Goal: Task Accomplishment & Management: Use online tool/utility

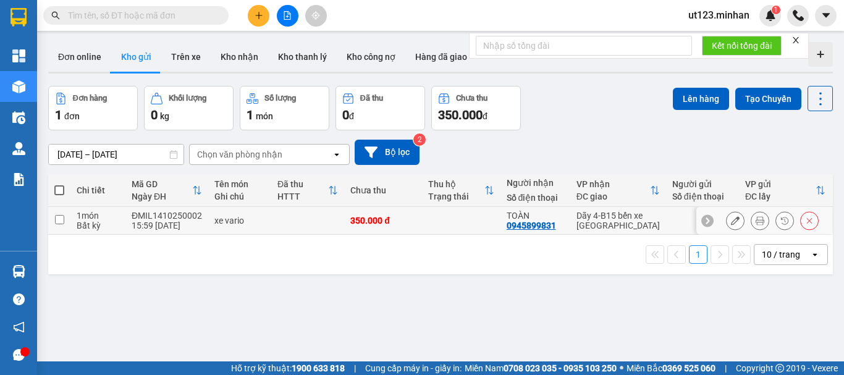
click at [56, 220] on input "checkbox" at bounding box center [59, 219] width 9 height 9
checkbox input "true"
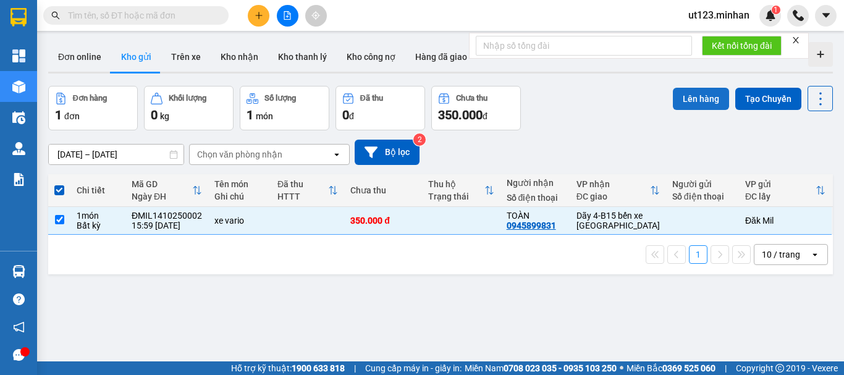
click at [711, 96] on button "Lên hàng" at bounding box center [701, 99] width 56 height 22
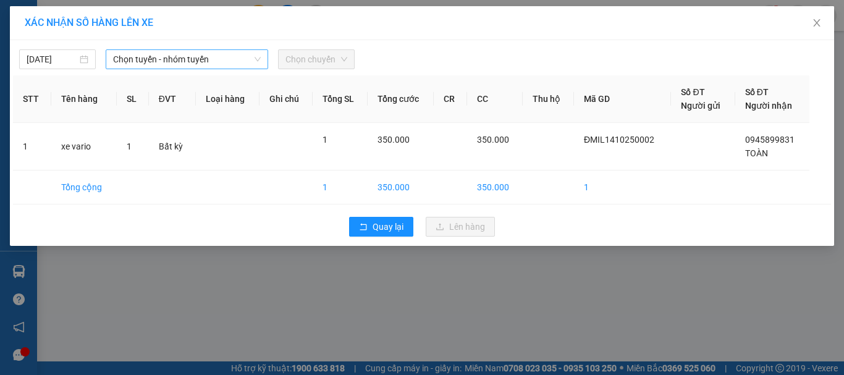
click at [119, 65] on span "Chọn tuyến - nhóm tuyến" at bounding box center [187, 59] width 148 height 19
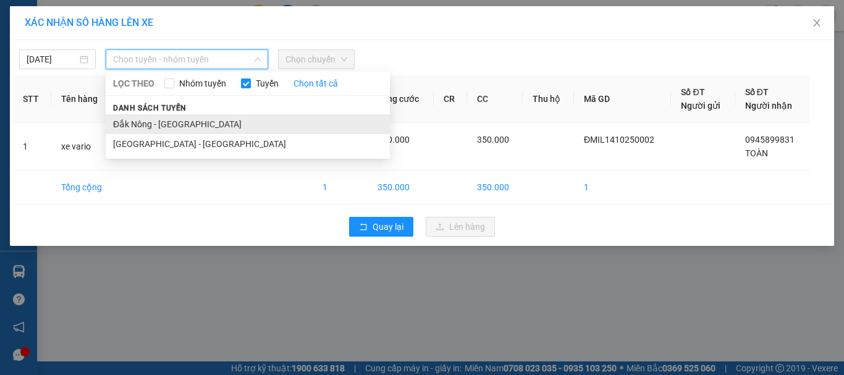
click at [166, 119] on li "Đắk Nông - [GEOGRAPHIC_DATA]" at bounding box center [248, 124] width 284 height 20
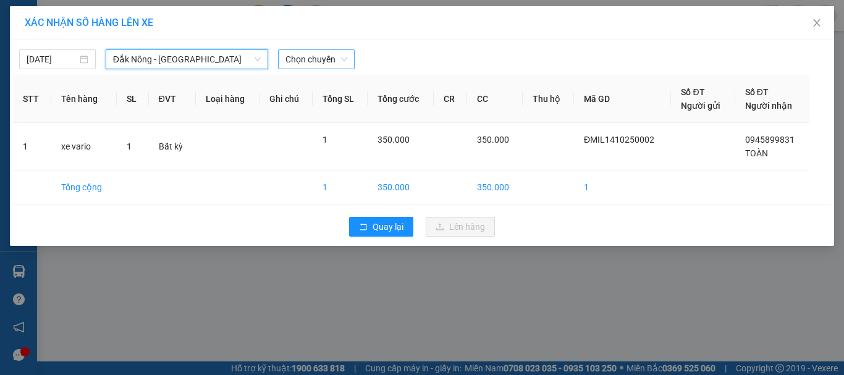
click at [310, 65] on span "Chọn chuyến" at bounding box center [317, 59] width 62 height 19
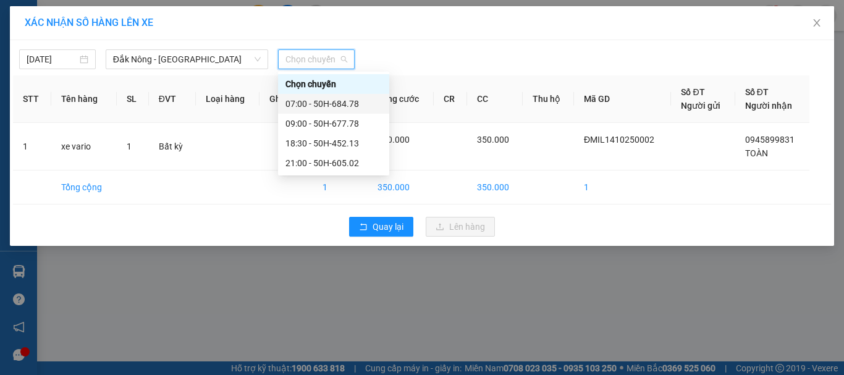
click at [355, 107] on div "07:00 - 50H-684.78" at bounding box center [334, 104] width 96 height 14
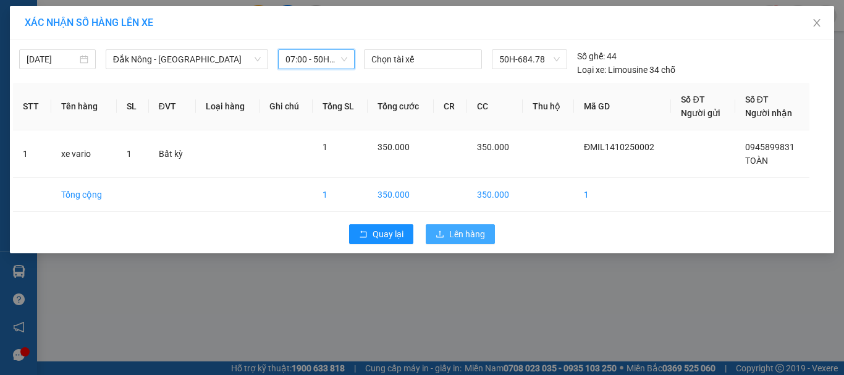
click at [470, 239] on span "Lên hàng" at bounding box center [467, 234] width 36 height 14
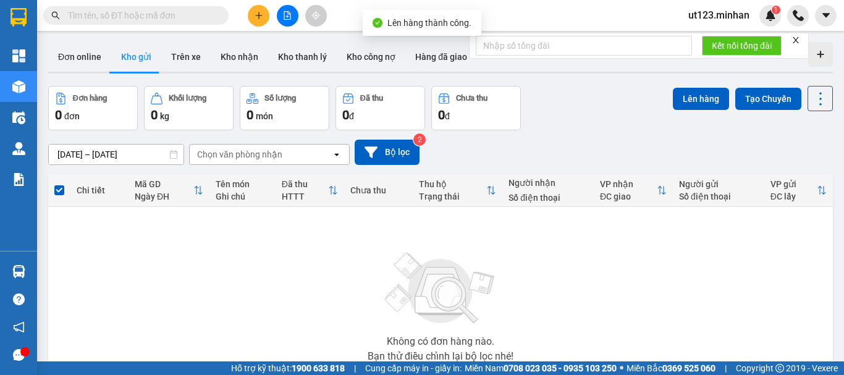
click at [294, 12] on button at bounding box center [288, 16] width 22 height 22
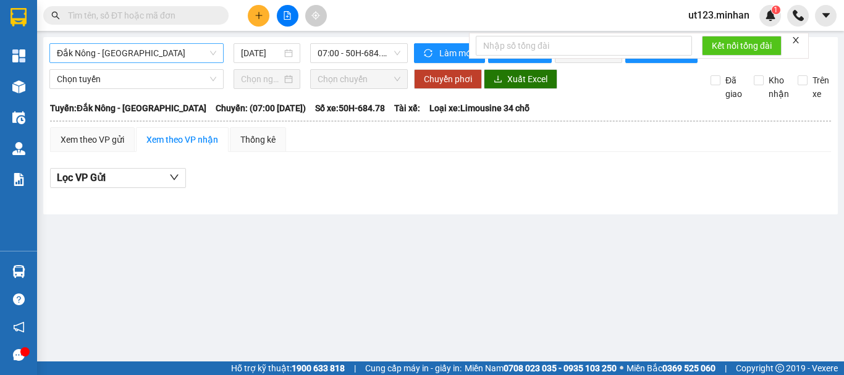
click at [152, 59] on span "Đắk Nông - [GEOGRAPHIC_DATA]" at bounding box center [136, 53] width 159 height 19
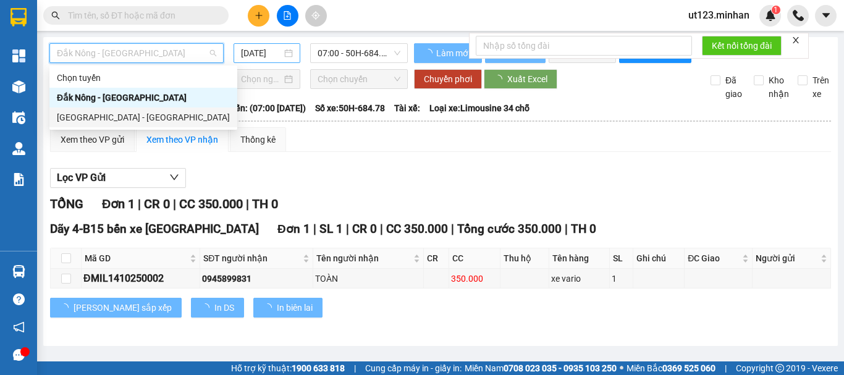
click at [124, 115] on div "[GEOGRAPHIC_DATA] - [GEOGRAPHIC_DATA]" at bounding box center [143, 118] width 173 height 14
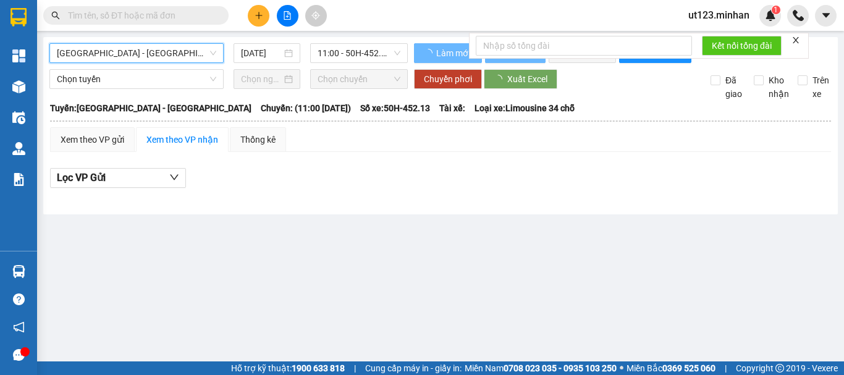
click at [248, 56] on input "[DATE]" at bounding box center [261, 53] width 41 height 14
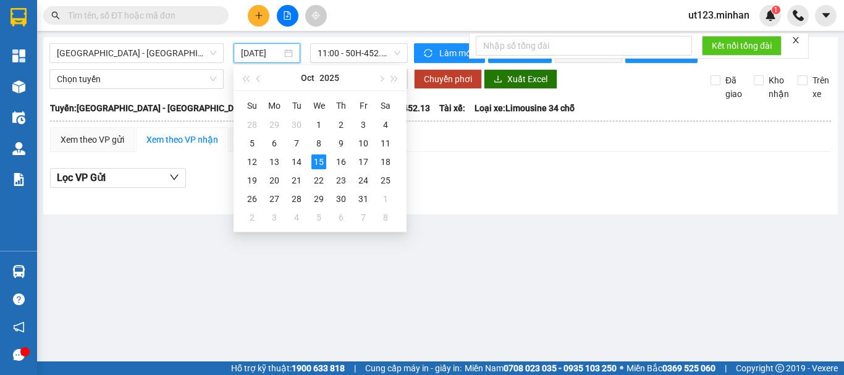
drag, startPoint x: 253, startPoint y: 54, endPoint x: 266, endPoint y: 61, distance: 14.7
click at [254, 54] on input "[DATE]" at bounding box center [261, 53] width 41 height 14
drag, startPoint x: 298, startPoint y: 162, endPoint x: 316, endPoint y: 97, distance: 67.3
click at [297, 161] on div "14" at bounding box center [296, 162] width 15 height 15
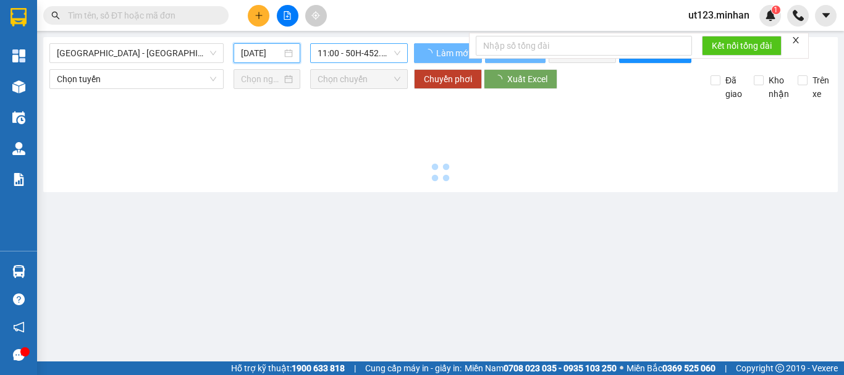
type input "[DATE]"
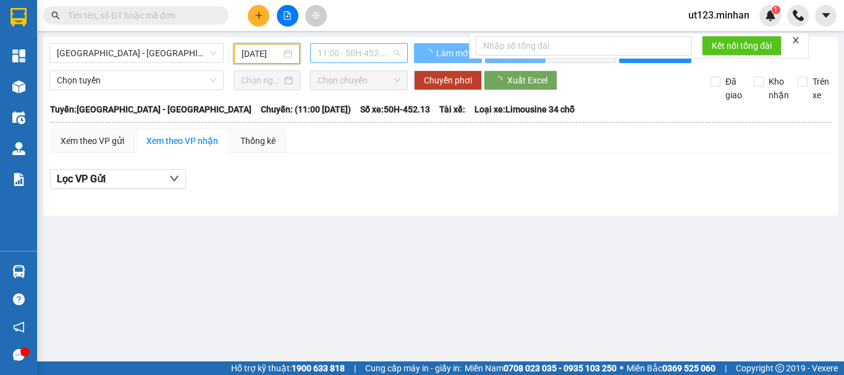
click at [366, 62] on div "11:00 - 50H-452.13" at bounding box center [359, 53] width 98 height 20
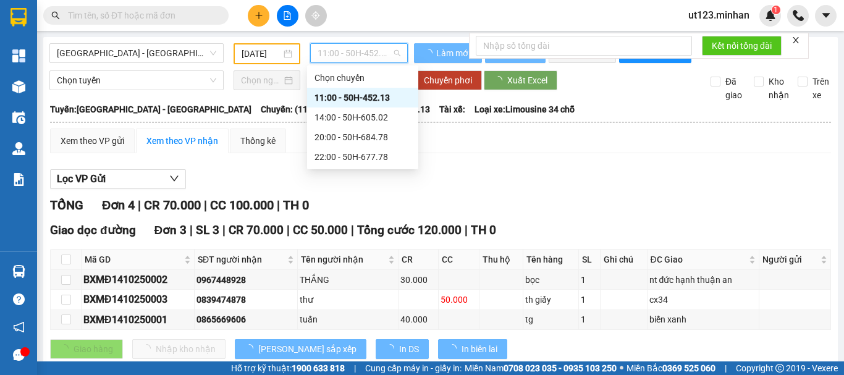
click at [357, 136] on div "20:00 - 50H-684.78" at bounding box center [363, 137] width 96 height 14
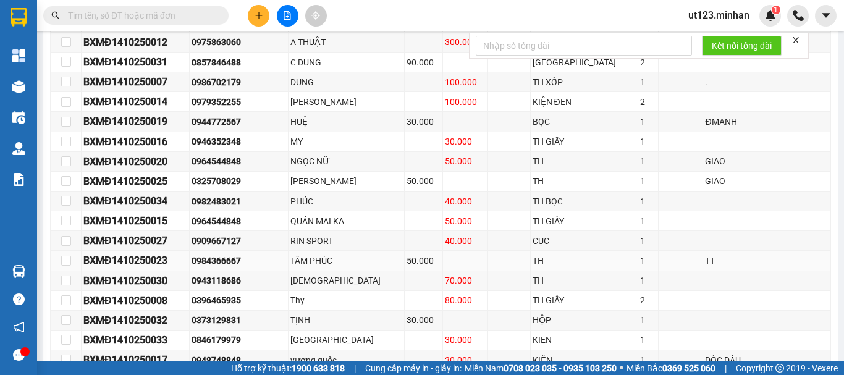
scroll to position [495, 0]
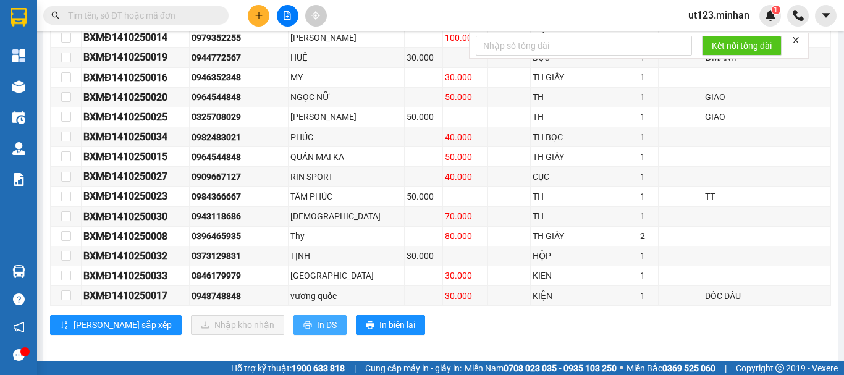
click at [317, 332] on span "In DS" at bounding box center [327, 325] width 20 height 14
click at [317, 329] on span "In DS" at bounding box center [327, 325] width 20 height 14
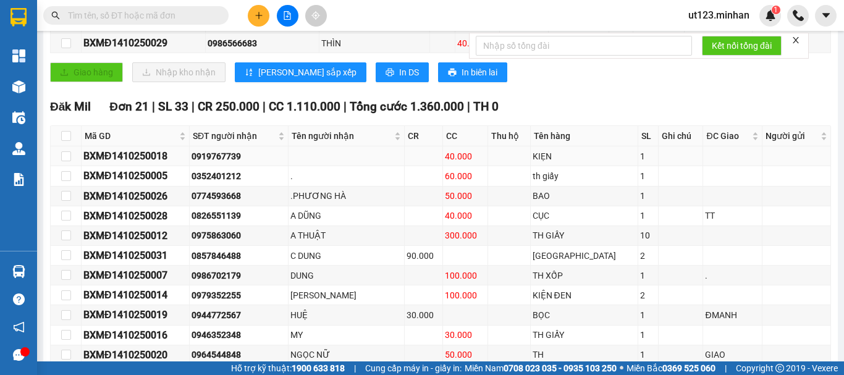
scroll to position [185, 0]
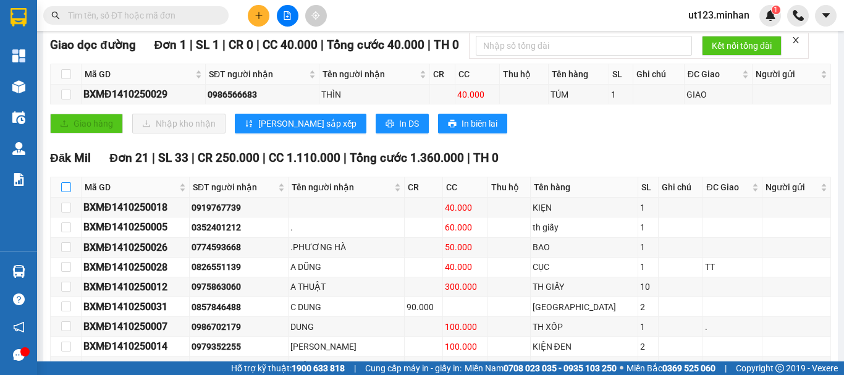
click at [66, 192] on input "checkbox" at bounding box center [66, 187] width 10 height 10
checkbox input "true"
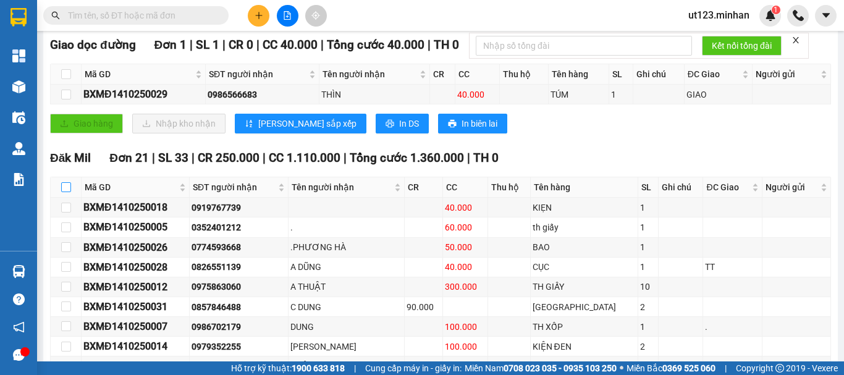
checkbox input "true"
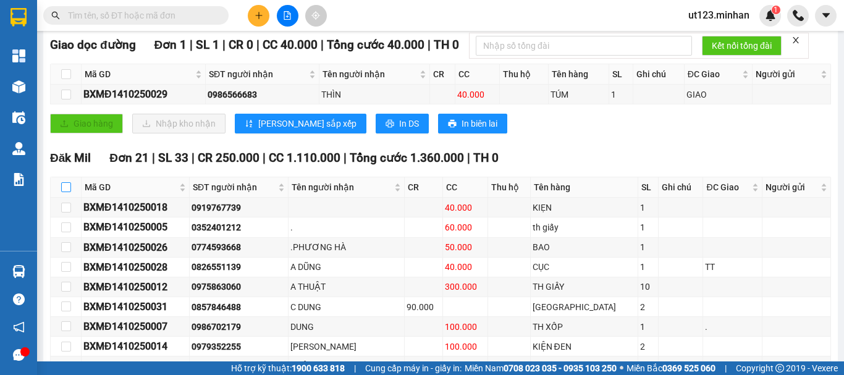
checkbox input "true"
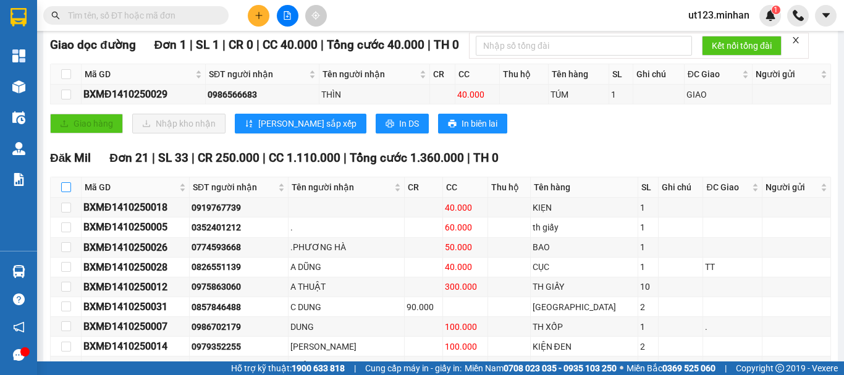
checkbox input "true"
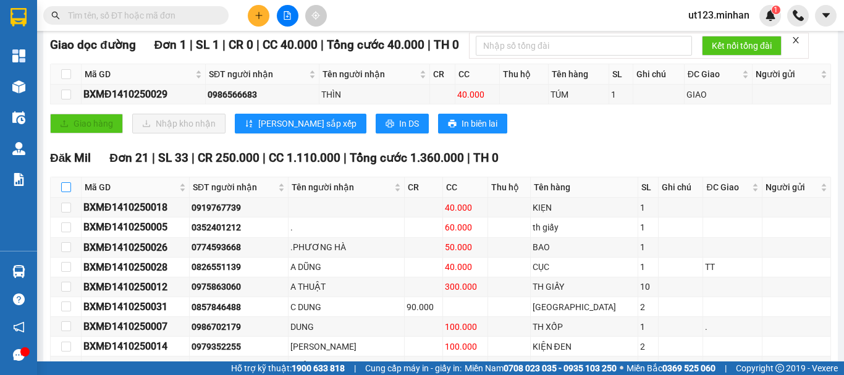
checkbox input "true"
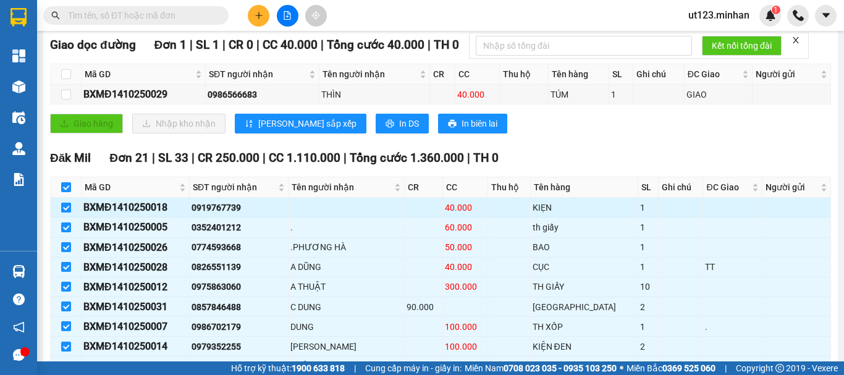
click at [68, 213] on input "checkbox" at bounding box center [66, 208] width 10 height 10
checkbox input "false"
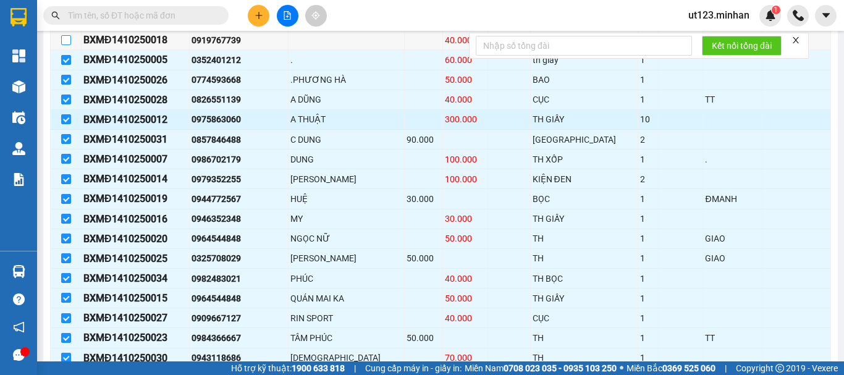
scroll to position [371, 0]
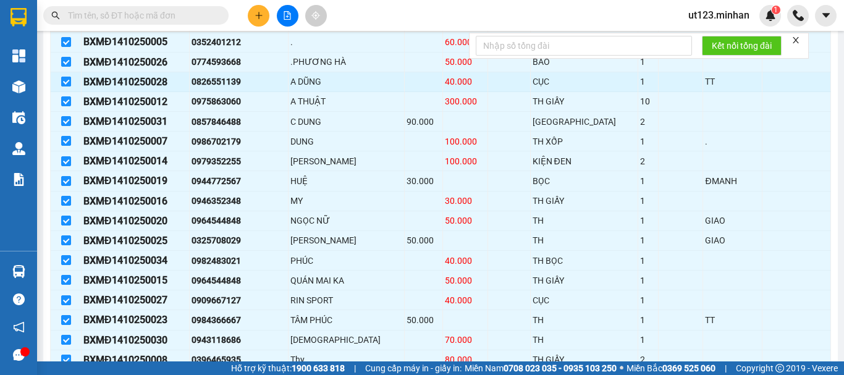
click at [68, 87] on input "checkbox" at bounding box center [66, 82] width 10 height 10
checkbox input "false"
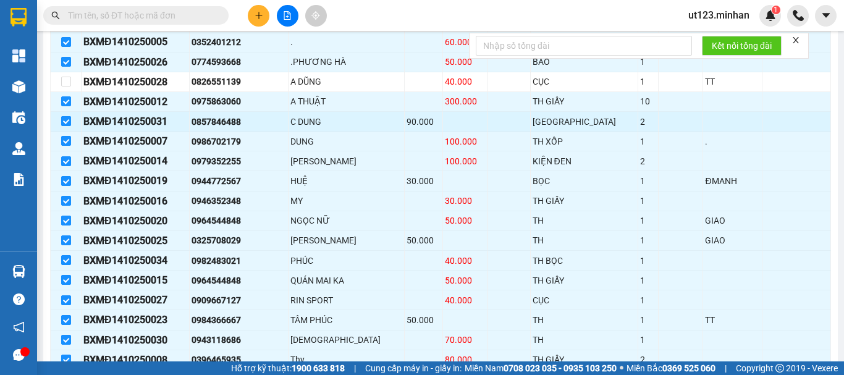
click at [61, 126] on input "checkbox" at bounding box center [66, 121] width 10 height 10
checkbox input "false"
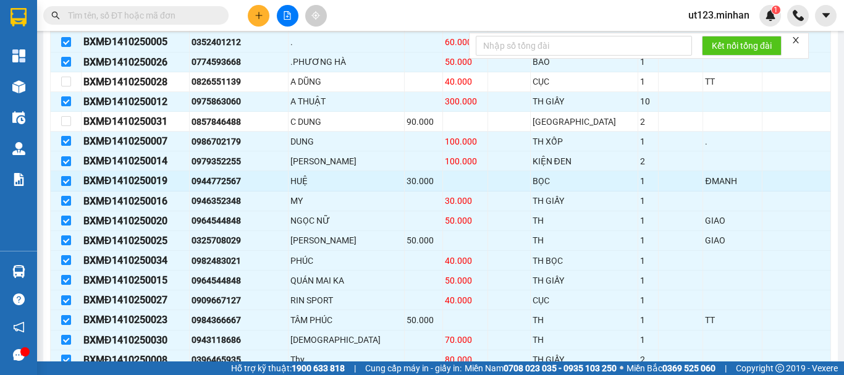
click at [64, 186] on input "checkbox" at bounding box center [66, 181] width 10 height 10
checkbox input "false"
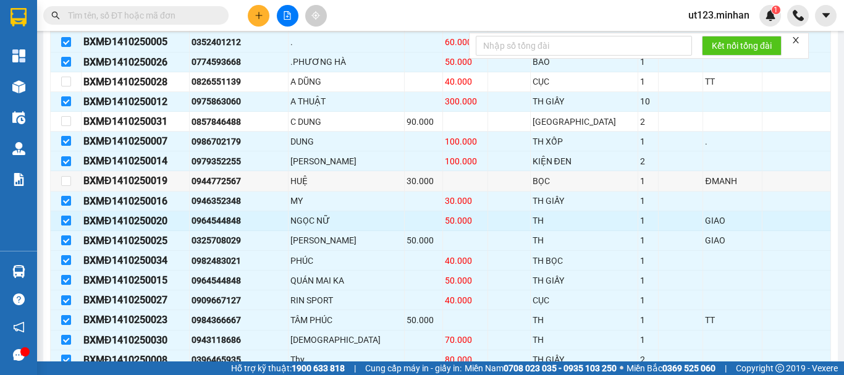
click at [69, 226] on input "checkbox" at bounding box center [66, 221] width 10 height 10
checkbox input "false"
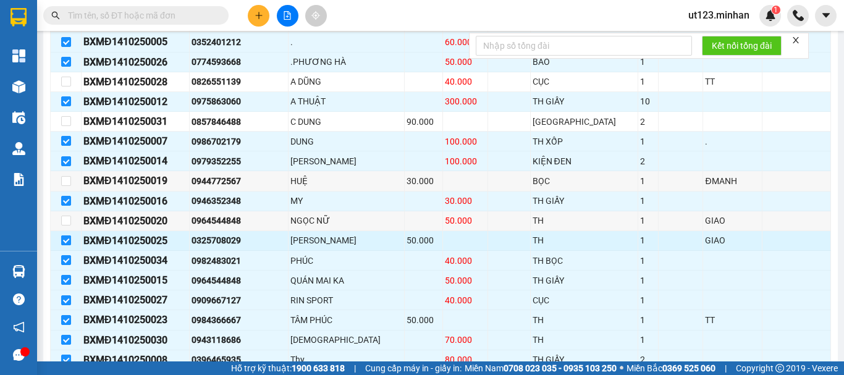
click at [65, 245] on input "checkbox" at bounding box center [66, 241] width 10 height 10
checkbox input "false"
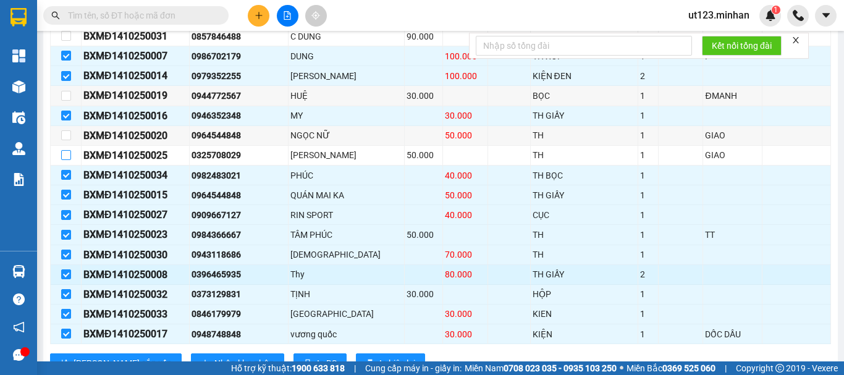
scroll to position [495, 0]
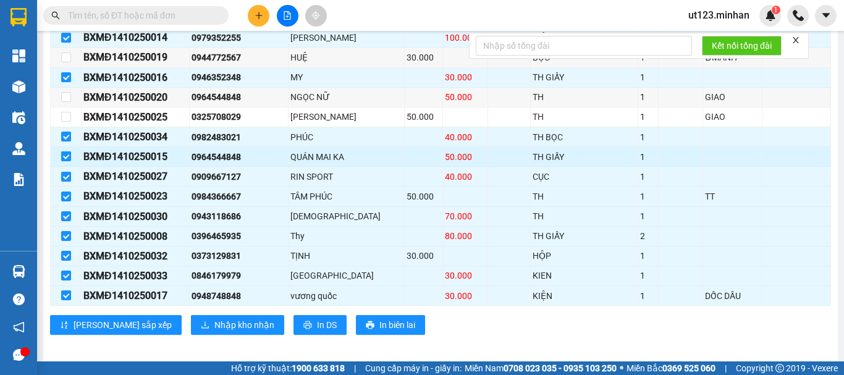
click at [66, 161] on input "checkbox" at bounding box center [66, 156] width 10 height 10
checkbox input "false"
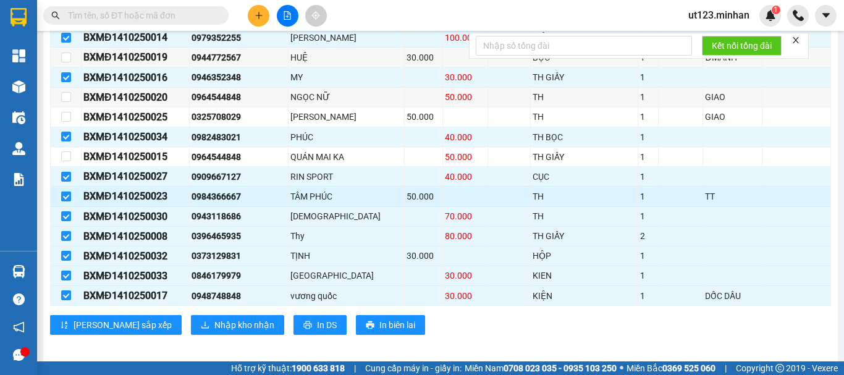
click at [66, 202] on input "checkbox" at bounding box center [66, 197] width 10 height 10
checkbox input "false"
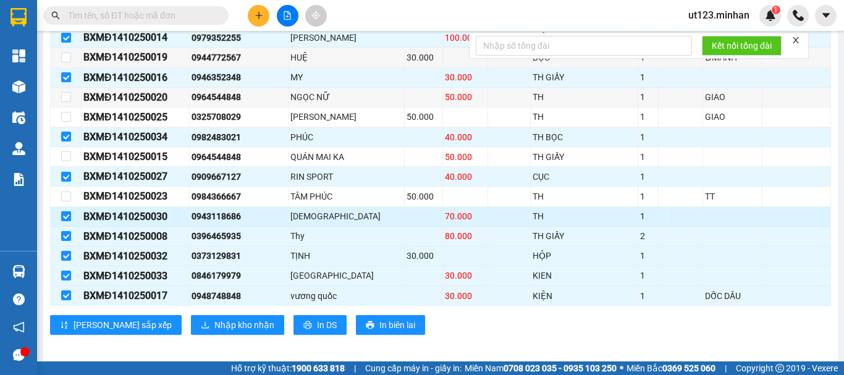
click at [66, 221] on input "checkbox" at bounding box center [66, 216] width 10 height 10
checkbox input "false"
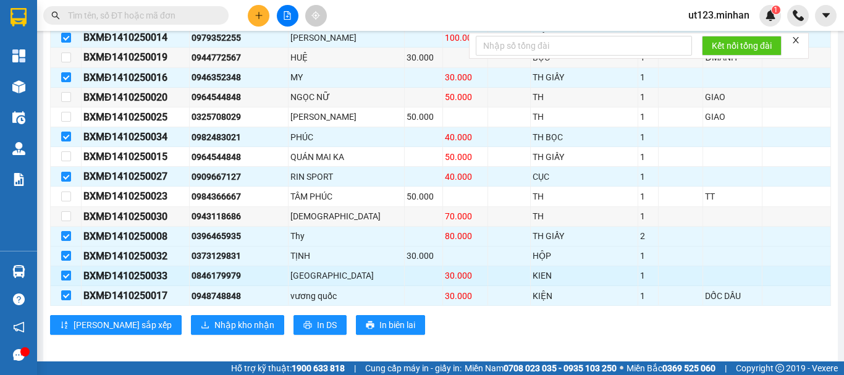
click at [66, 281] on input "checkbox" at bounding box center [66, 276] width 10 height 10
checkbox input "false"
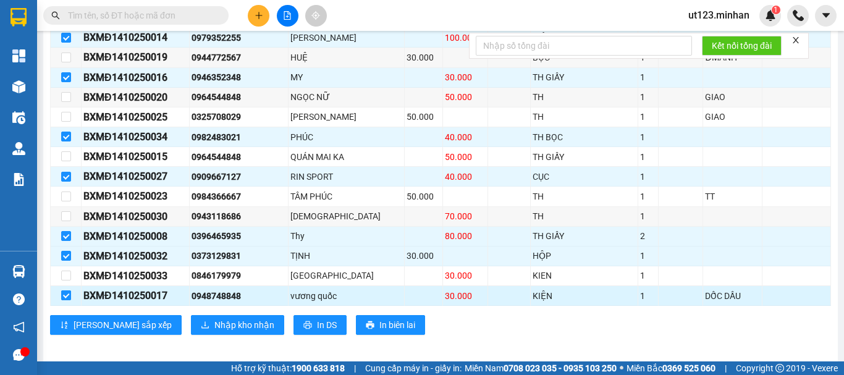
click at [63, 300] on input "checkbox" at bounding box center [66, 296] width 10 height 10
checkbox input "false"
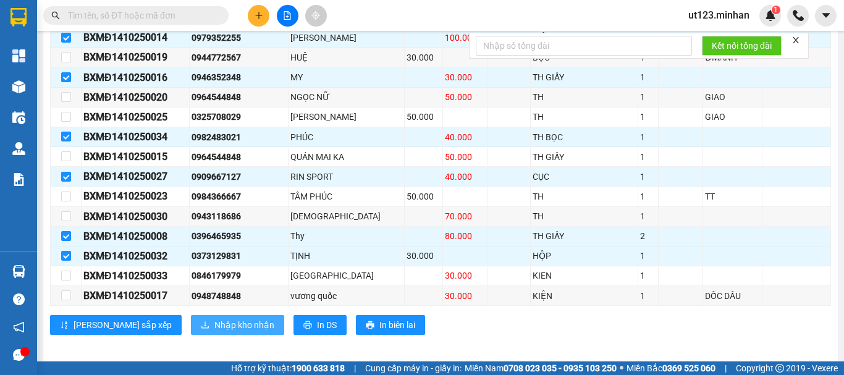
click at [214, 332] on span "Nhập kho nhận" at bounding box center [244, 325] width 60 height 14
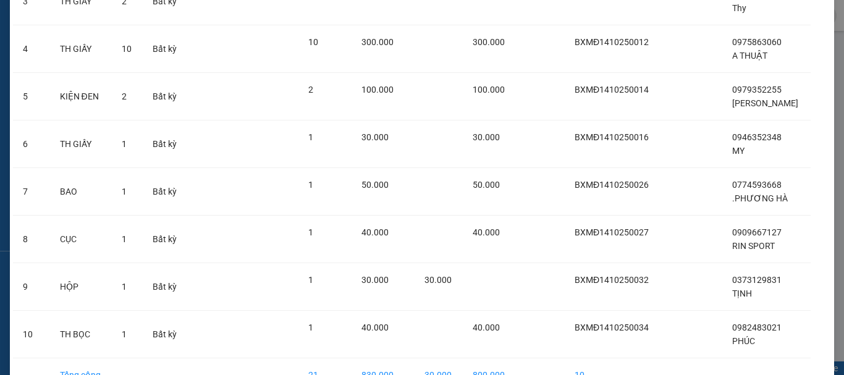
scroll to position [295, 0]
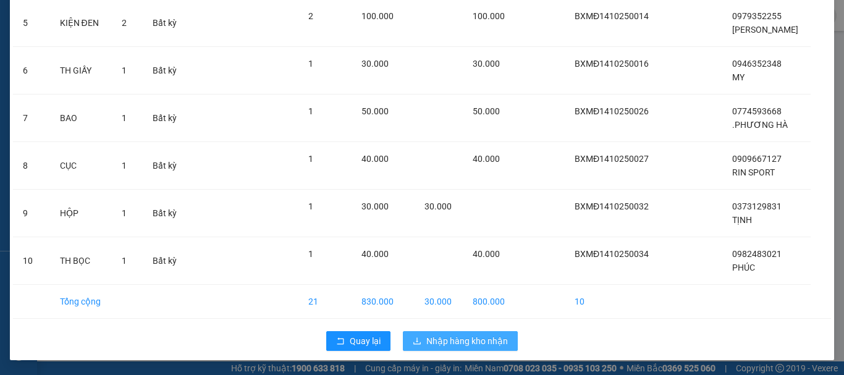
click at [479, 341] on span "Nhập hàng kho nhận" at bounding box center [468, 341] width 82 height 14
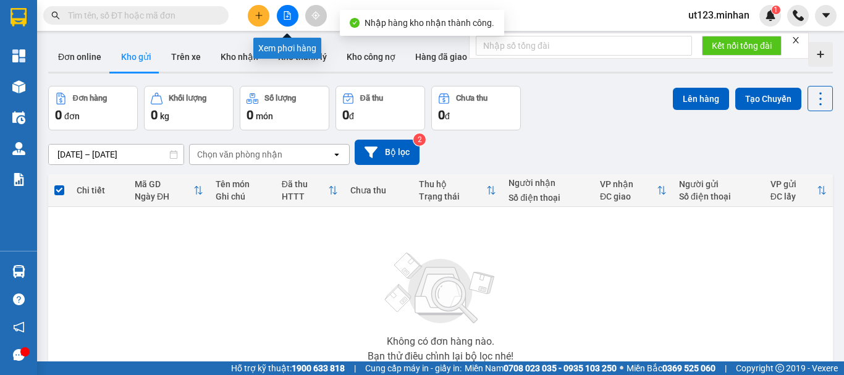
click at [291, 17] on icon "file-add" at bounding box center [287, 15] width 7 height 9
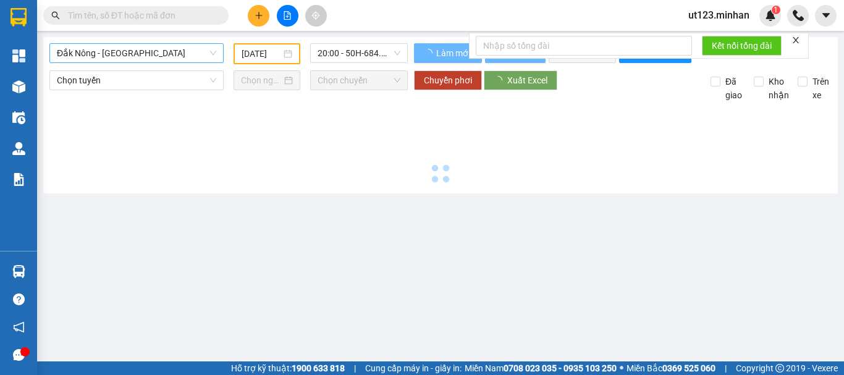
type input "[DATE]"
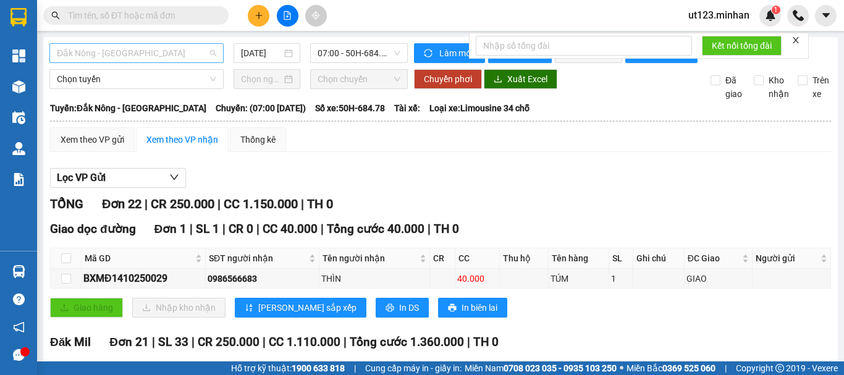
click at [196, 54] on span "Đắk Nông - [GEOGRAPHIC_DATA]" at bounding box center [136, 53] width 159 height 19
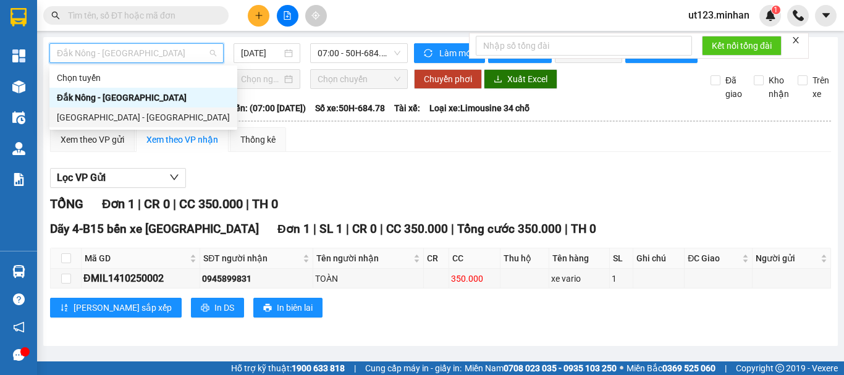
drag, startPoint x: 171, startPoint y: 111, endPoint x: 223, endPoint y: 84, distance: 58.3
click at [171, 111] on div "[GEOGRAPHIC_DATA] - [GEOGRAPHIC_DATA]" at bounding box center [143, 118] width 173 height 14
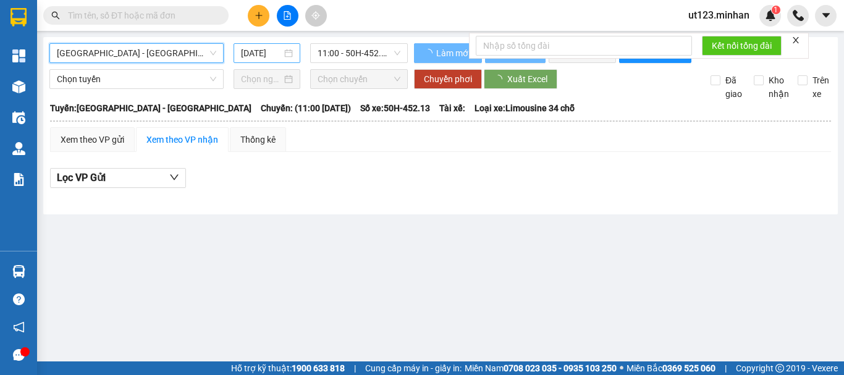
click at [262, 57] on input "[DATE]" at bounding box center [261, 53] width 41 height 14
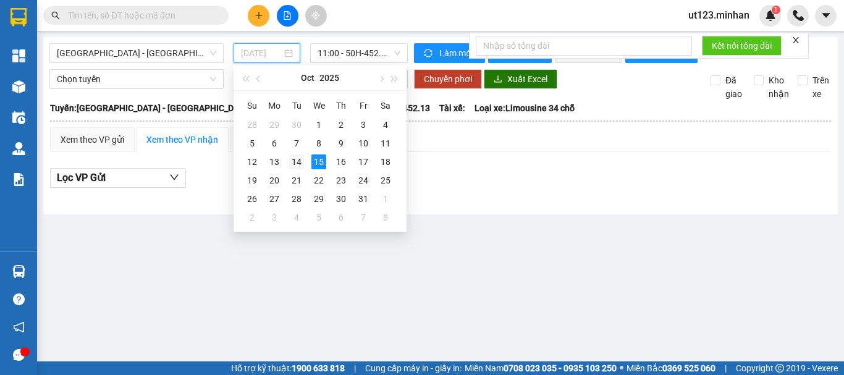
click at [295, 164] on div "14" at bounding box center [296, 162] width 15 height 15
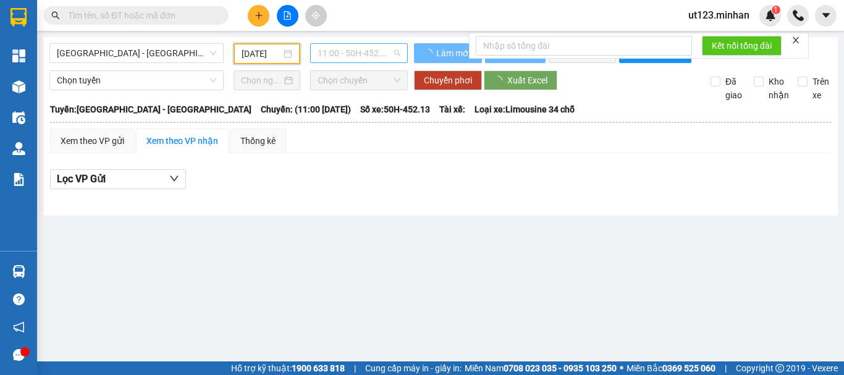
type input "[DATE]"
click at [367, 46] on span "11:00 - 50H-452.13" at bounding box center [359, 53] width 83 height 19
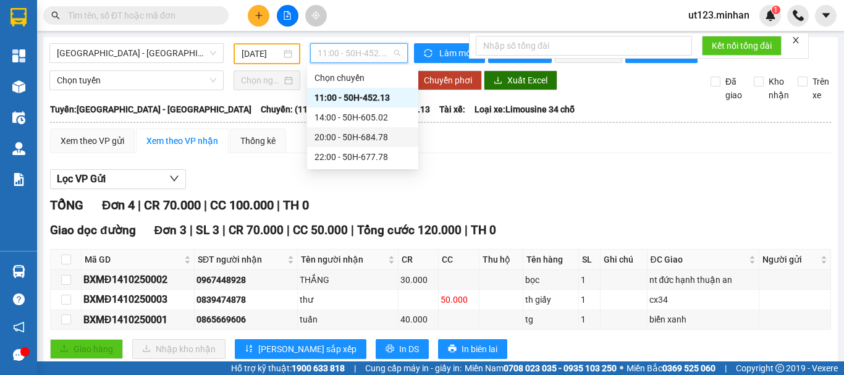
click at [376, 143] on div "20:00 - 50H-684.78" at bounding box center [363, 137] width 96 height 14
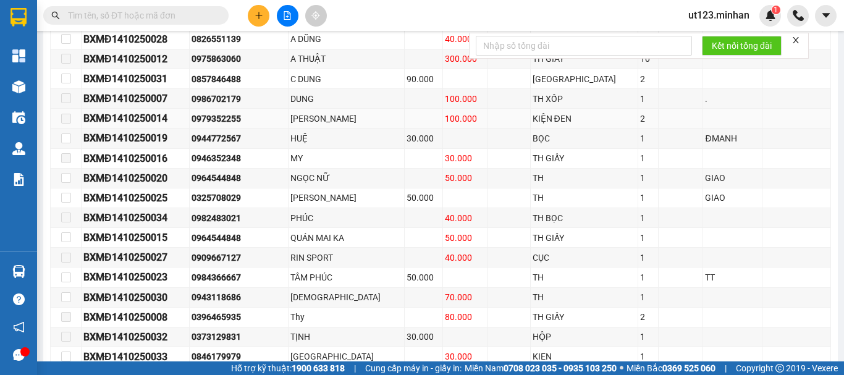
scroll to position [433, 0]
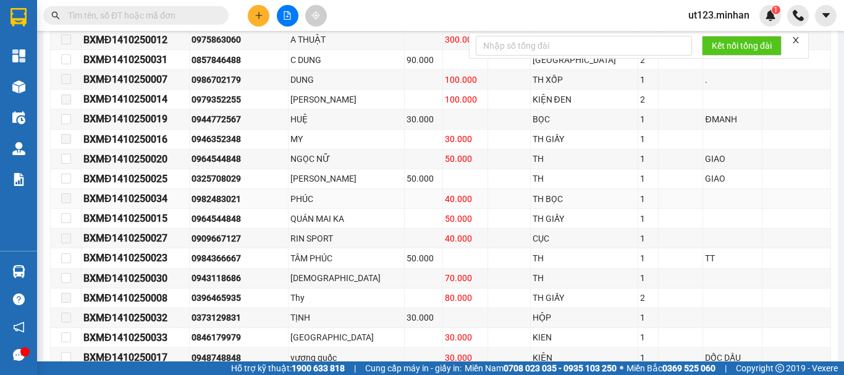
click at [237, 202] on div "0982483021" at bounding box center [239, 199] width 95 height 14
copy div "0982483021"
click at [229, 305] on div "0396465935" at bounding box center [239, 298] width 95 height 14
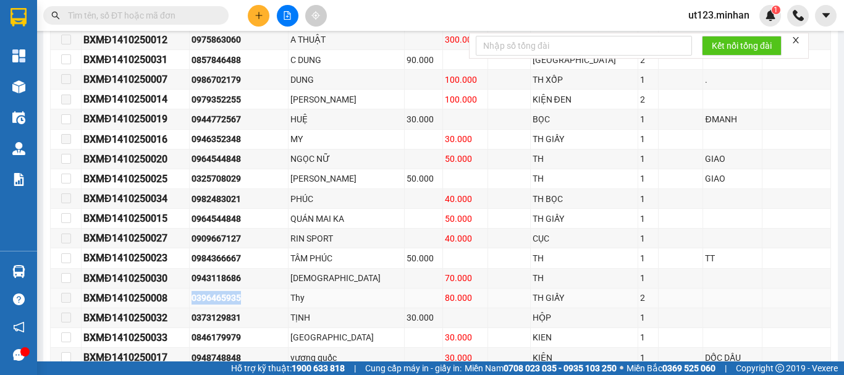
copy div "0396465935"
click at [244, 325] on div "0373129831" at bounding box center [239, 318] width 95 height 14
copy div "0373129831"
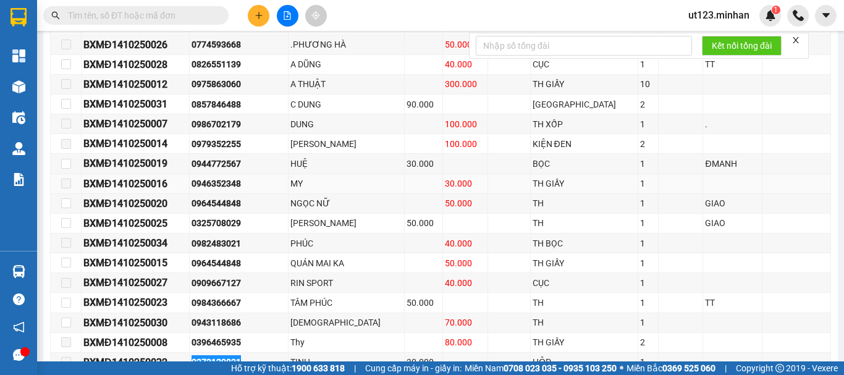
scroll to position [326, 0]
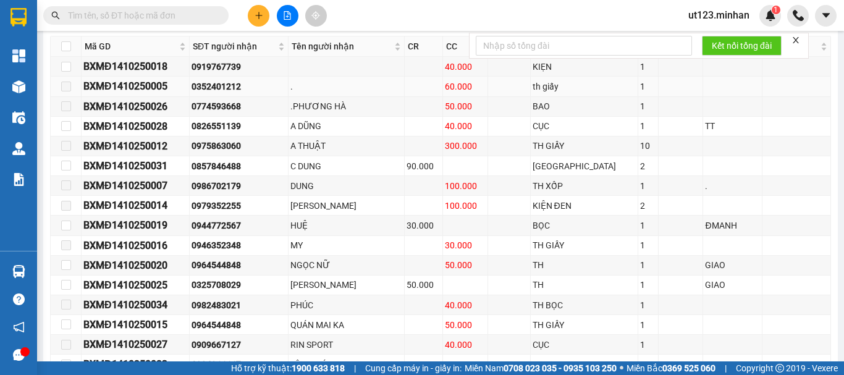
click at [224, 93] on div "0352401212" at bounding box center [239, 87] width 95 height 14
copy div "0352401212"
click at [352, 77] on td at bounding box center [347, 67] width 116 height 20
click at [129, 15] on input "text" at bounding box center [141, 16] width 146 height 14
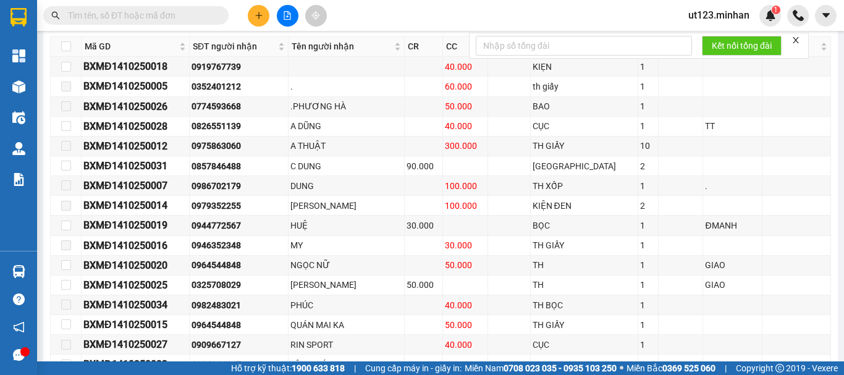
paste input "0967494667"
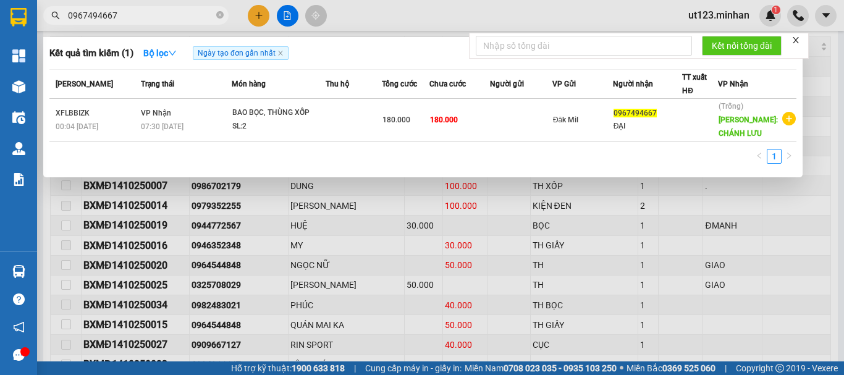
click at [117, 17] on input "0967494667" at bounding box center [141, 16] width 146 height 14
paste input "35516233"
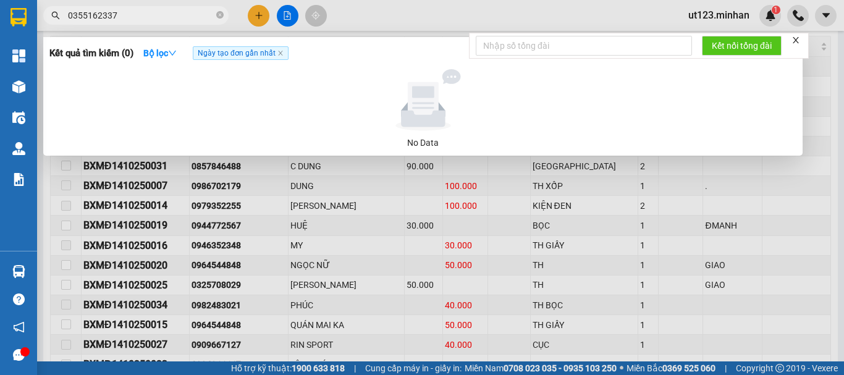
type input "0355162337"
click at [755, 197] on div at bounding box center [422, 187] width 844 height 375
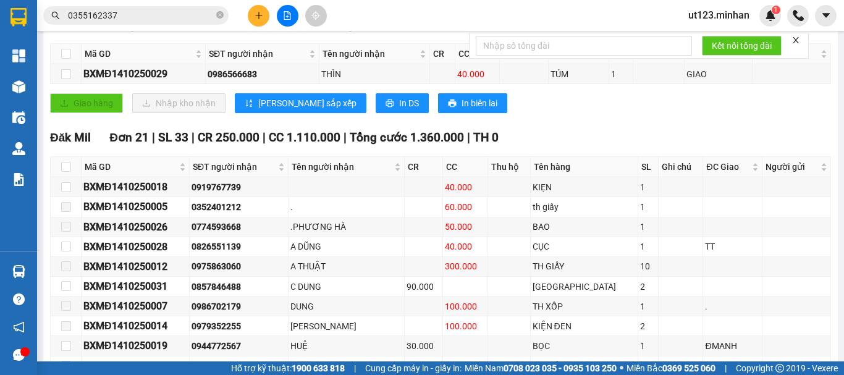
scroll to position [203, 0]
